Goal: Complete application form

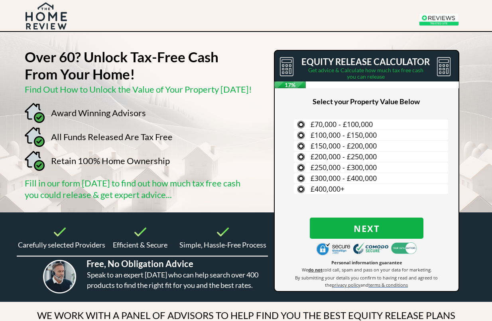
click at [362, 177] on span "£300,000 - £400,000" at bounding box center [344, 178] width 66 height 10
click at [0, 0] on input "£300,000 - £400,000" at bounding box center [0, 0] width 0 height 0
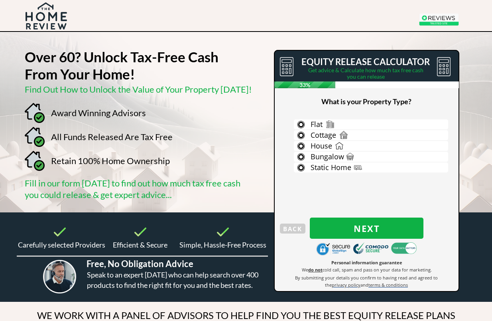
click at [328, 145] on span "House" at bounding box center [322, 146] width 22 height 10
click at [0, 0] on input "House" at bounding box center [0, 0] width 0 height 0
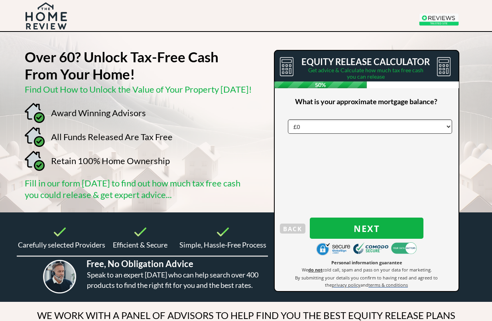
click at [313, 126] on select "£0 £5,000 £10,000 £15,000 £20,000 £25,000 £30,000 £35,000 £40,000 £45,000 £50,0…" at bounding box center [370, 126] width 164 height 14
click at [372, 226] on span "Next" at bounding box center [367, 228] width 114 height 10
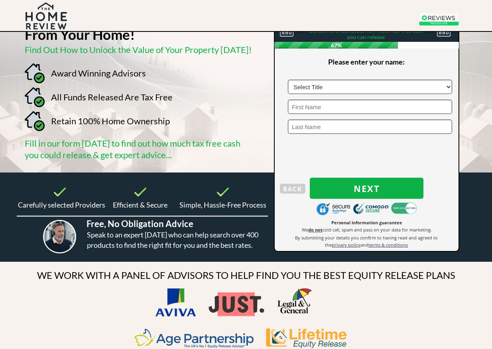
scroll to position [40, 0]
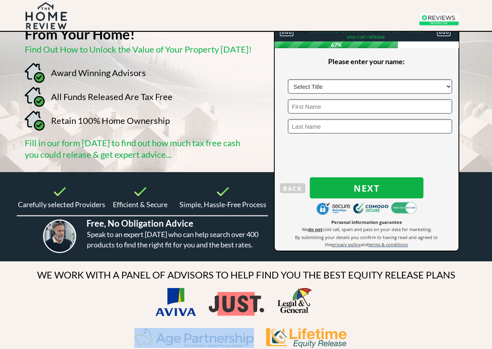
click at [430, 213] on div at bounding box center [246, 216] width 492 height 89
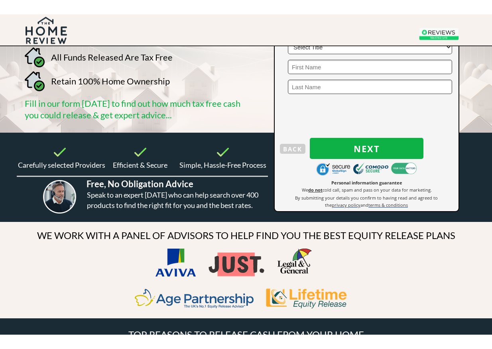
scroll to position [0, 0]
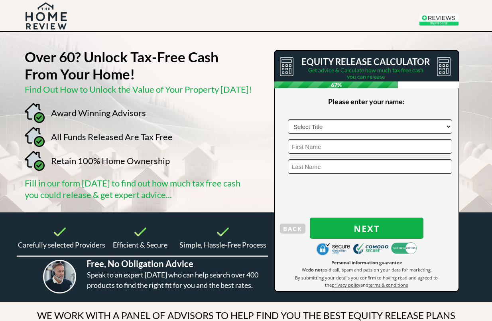
click at [430, 124] on select "Select Title Mr Mrs Ms Miss Dr [PERSON_NAME]" at bounding box center [370, 126] width 164 height 14
select select "Mr"
click at [351, 145] on input "text" at bounding box center [370, 146] width 164 height 14
click at [315, 148] on input "text" at bounding box center [370, 146] width 164 height 14
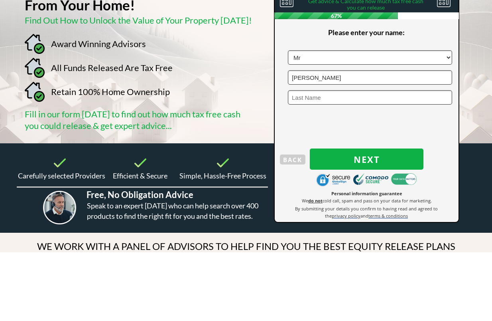
type input "[PERSON_NAME]"
click at [313, 159] on input "text" at bounding box center [370, 166] width 164 height 14
type input "[PERSON_NAME]"
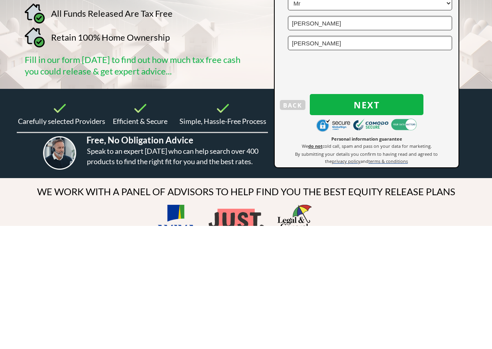
click at [375, 223] on span "Next" at bounding box center [367, 228] width 114 height 10
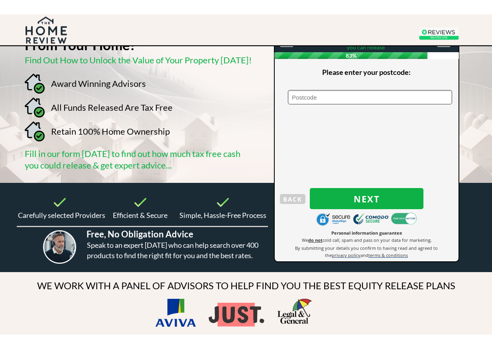
scroll to position [43, 0]
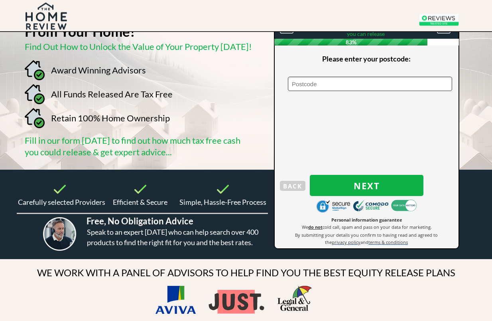
click at [317, 81] on input "text" at bounding box center [370, 84] width 164 height 14
type input "CM17 9JB"
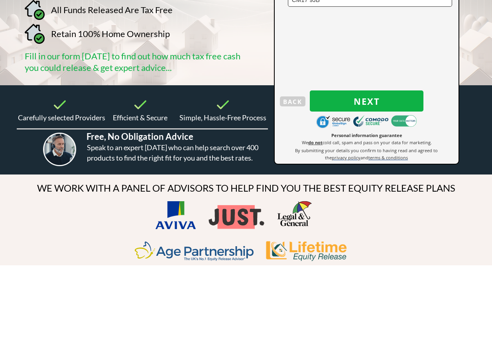
click at [373, 180] on span "Next" at bounding box center [367, 185] width 114 height 10
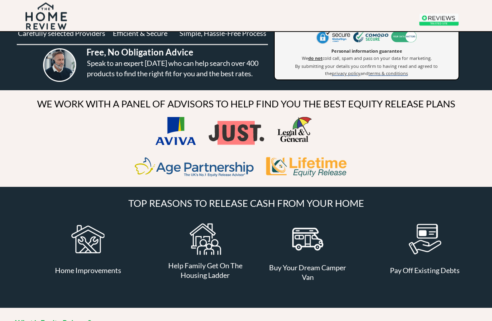
scroll to position [211, 0]
